Goal: Check status

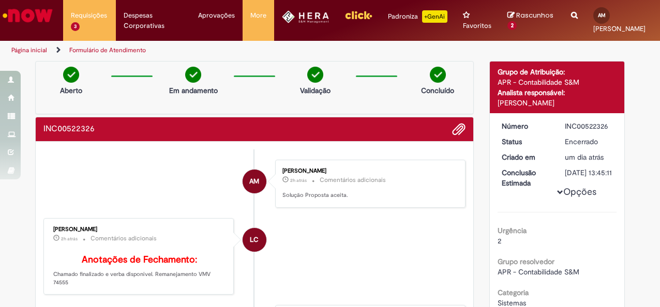
click at [178, 263] on b "Anotações de Fechamento:" at bounding box center [139, 260] width 115 height 12
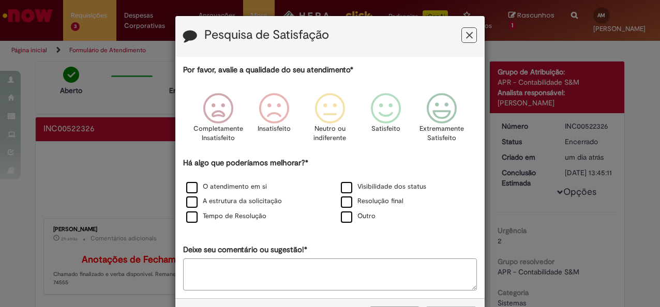
click at [467, 36] on icon "Feedback" at bounding box center [469, 35] width 7 height 11
click at [466, 38] on icon "Feedback" at bounding box center [469, 35] width 7 height 11
